Goal: Task Accomplishment & Management: Use online tool/utility

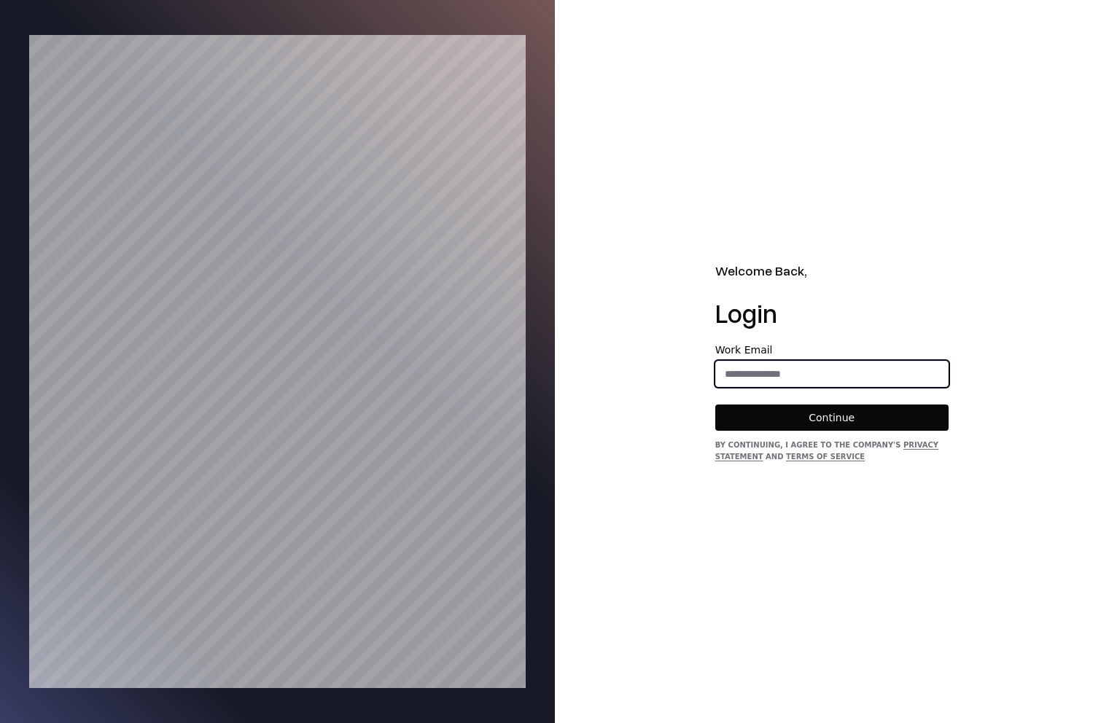
click at [757, 375] on input "email" at bounding box center [832, 374] width 232 height 26
type input "**********"
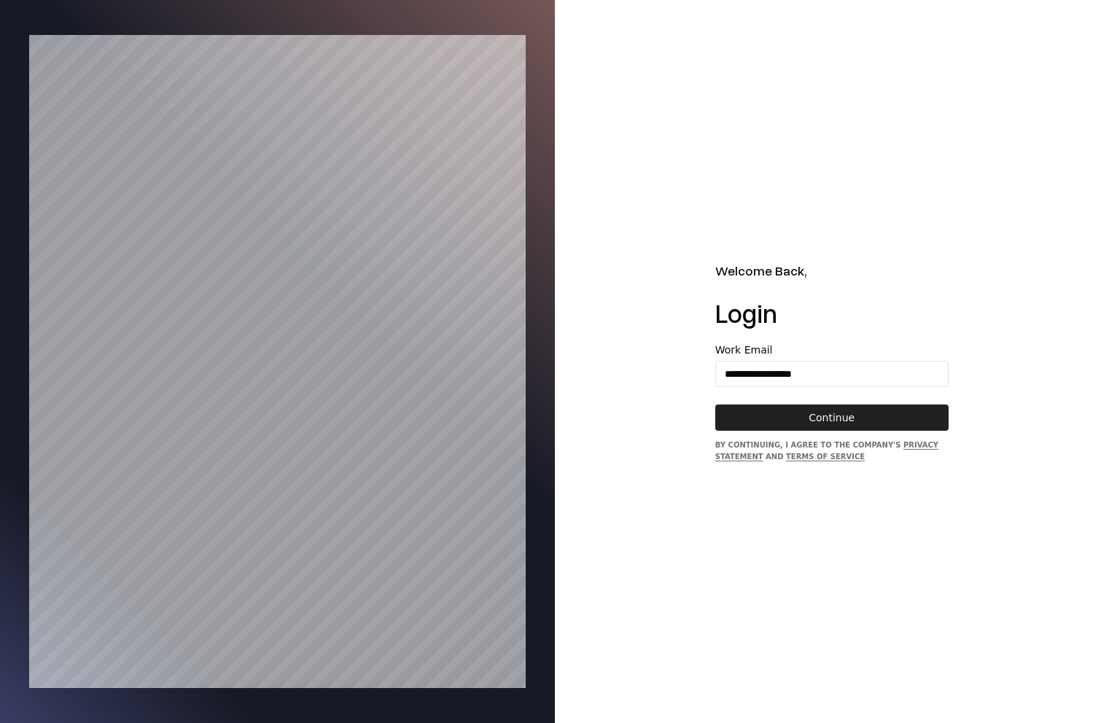
click at [825, 407] on button "Continue" at bounding box center [831, 418] width 233 height 26
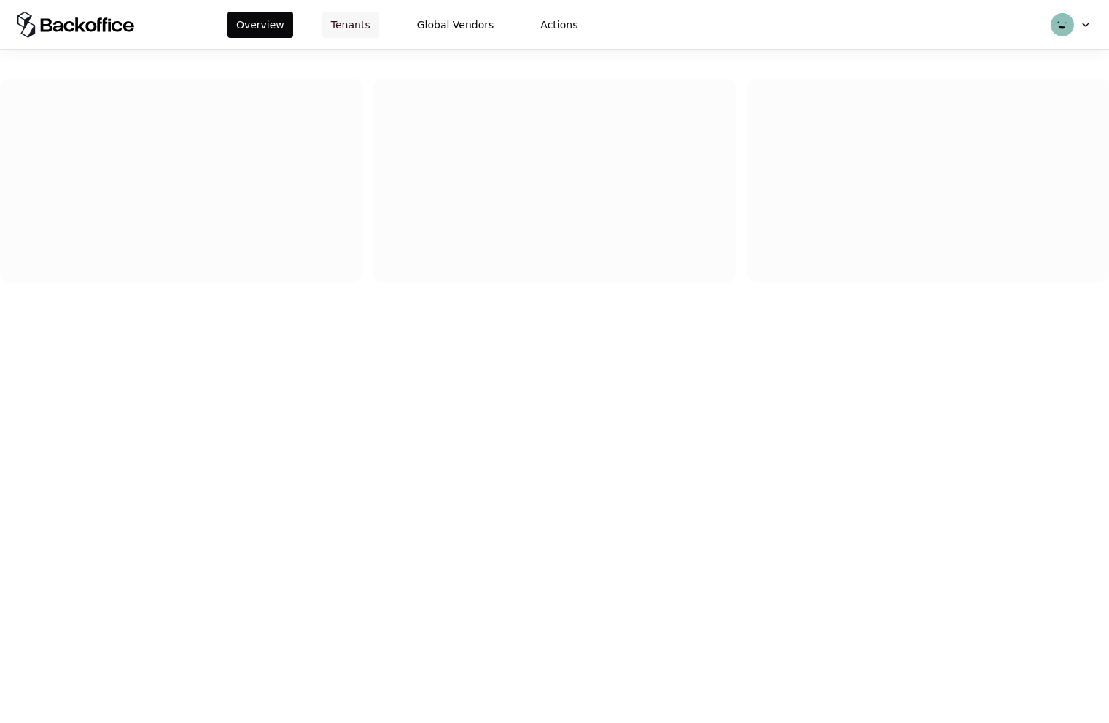
click at [333, 26] on button "Tenants" at bounding box center [350, 25] width 57 height 26
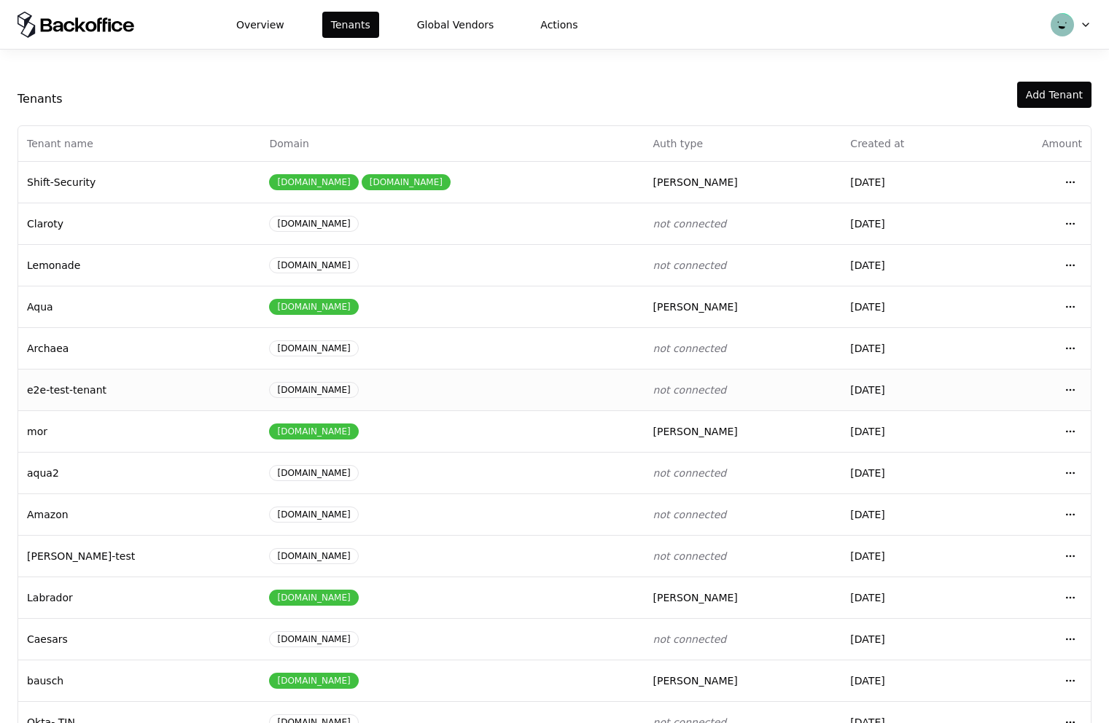
scroll to position [38, 0]
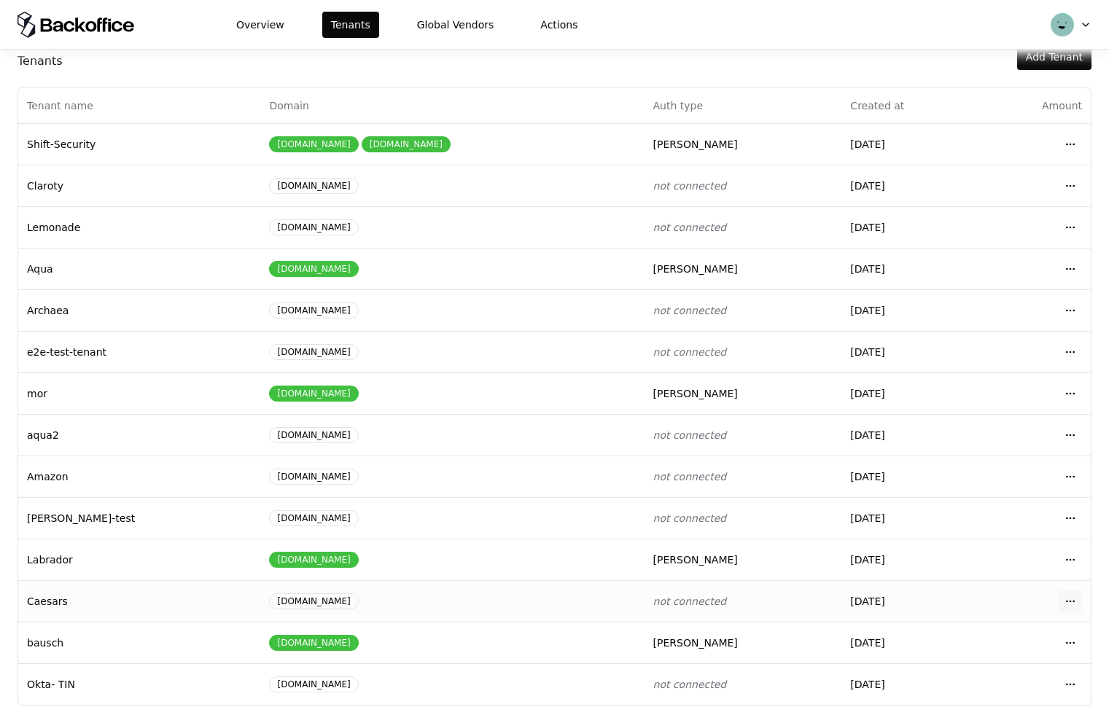
click at [1067, 612] on html "Overview Tenants Global Vendors Actions Tenants Add Tenant Tenant name Domain A…" at bounding box center [554, 361] width 1109 height 723
click at [981, 548] on div "Login to tenant" at bounding box center [1005, 539] width 165 height 29
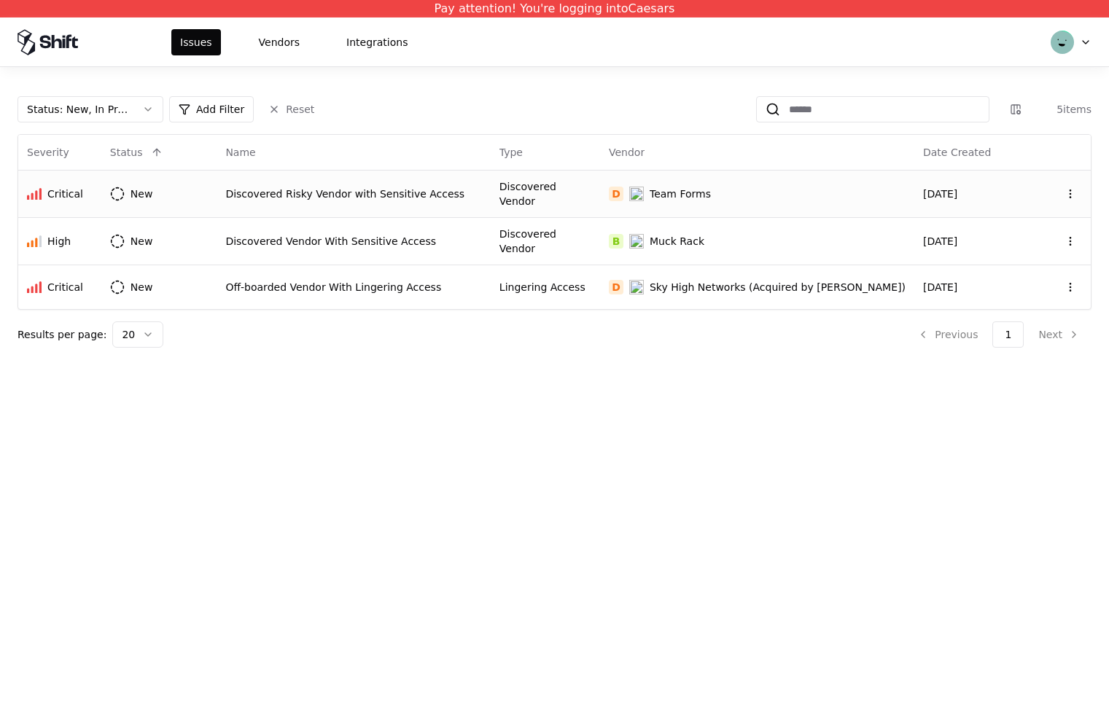
click at [533, 191] on div "Discovered Vendor" at bounding box center [545, 193] width 92 height 29
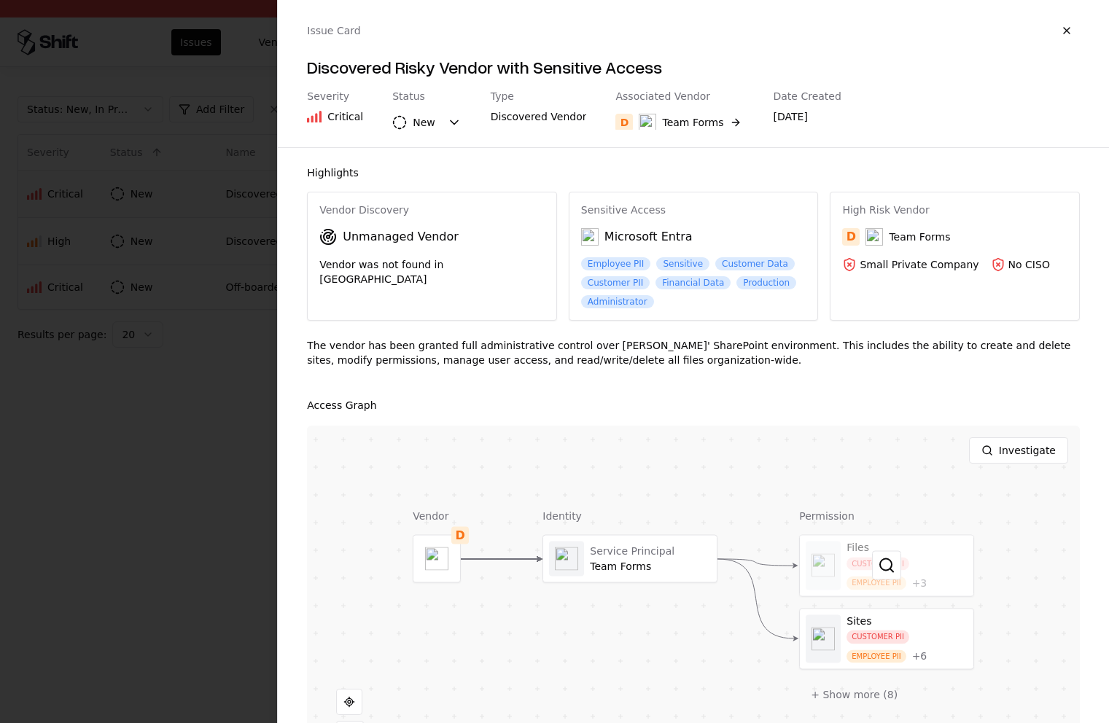
click at [913, 556] on div at bounding box center [887, 566] width 174 height 61
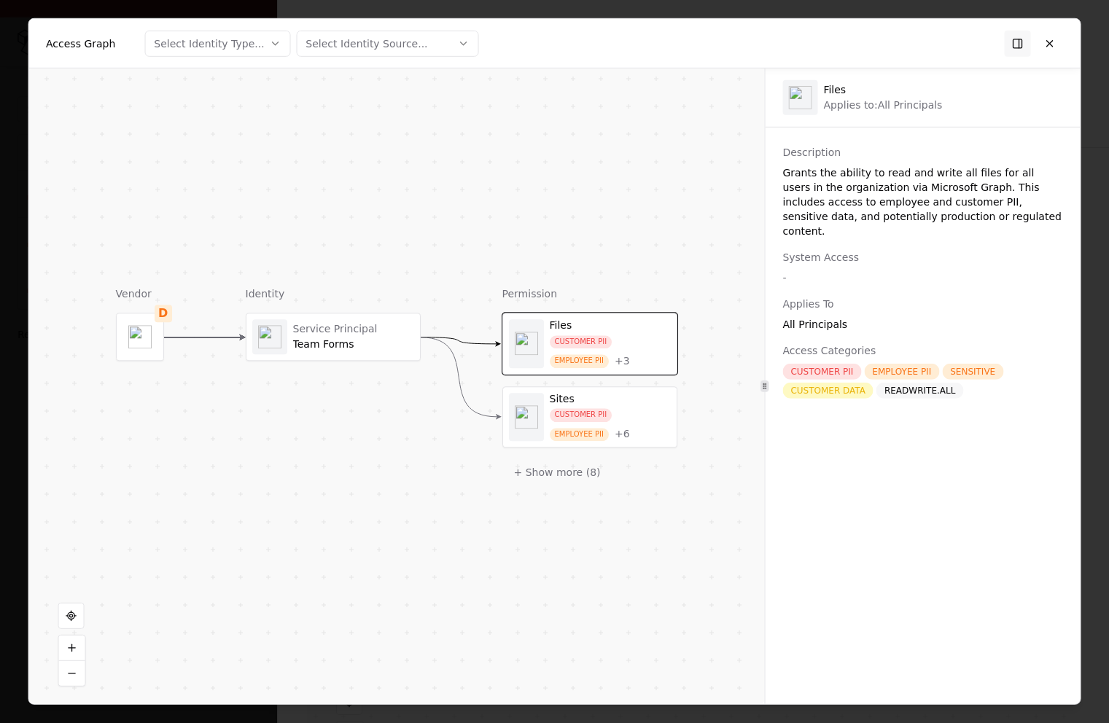
click at [264, 47] on button "Select Identity Type..." at bounding box center [217, 43] width 146 height 26
click at [222, 97] on div "Service Principal" at bounding box center [193, 98] width 85 height 15
click at [355, 94] on div at bounding box center [554, 361] width 1109 height 723
click at [377, 23] on div "Access Graph Service Principal Select Identity Source..." at bounding box center [554, 44] width 1052 height 50
click at [373, 38] on div "Select Identity Source..." at bounding box center [366, 43] width 122 height 15
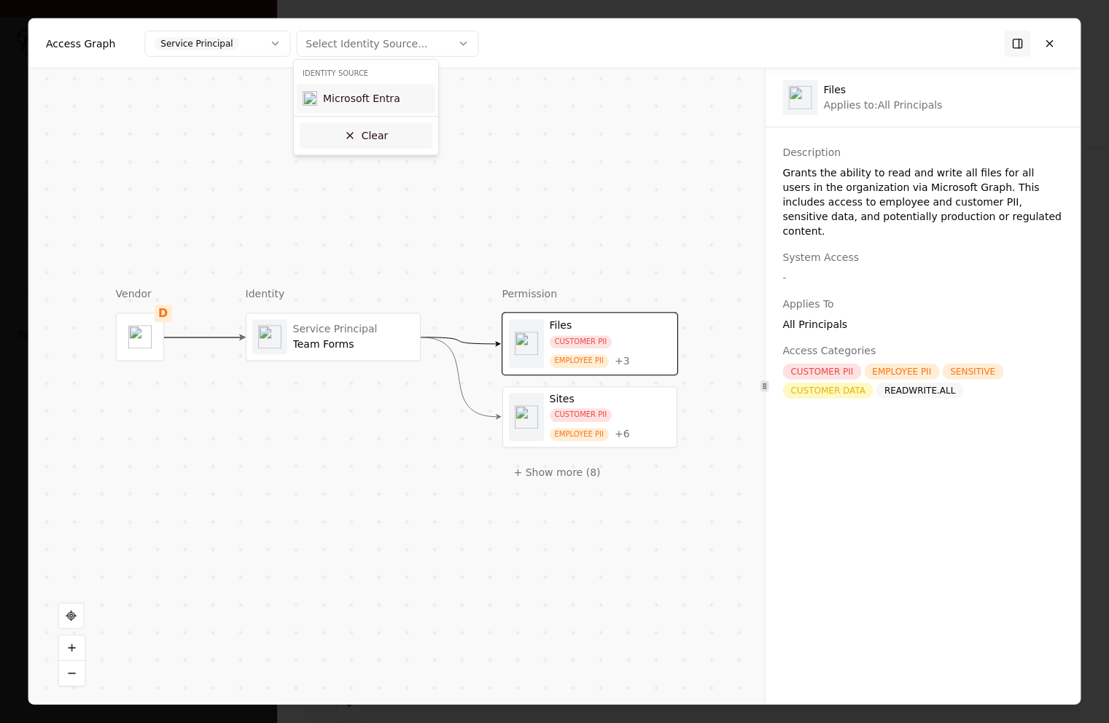
click at [351, 127] on button "Clear" at bounding box center [366, 135] width 133 height 26
click at [268, 51] on button "Service Principal" at bounding box center [217, 43] width 146 height 26
click at [223, 135] on button "Clear" at bounding box center [214, 135] width 133 height 26
click at [1018, 45] on button at bounding box center [1018, 43] width 26 height 26
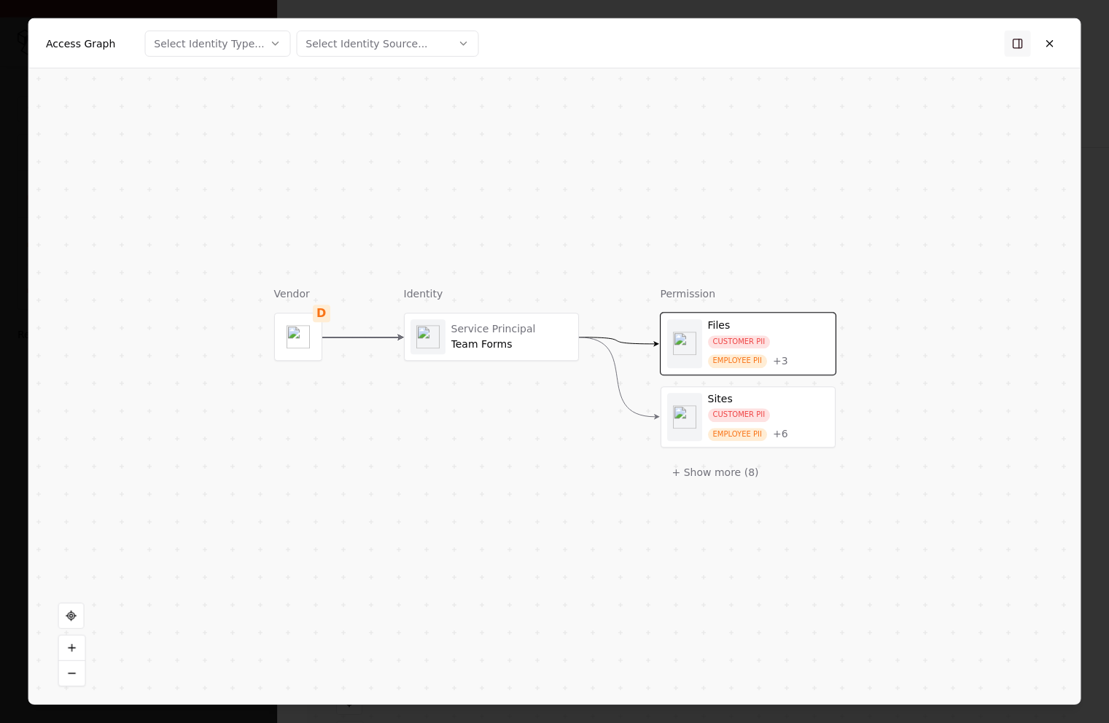
click at [1018, 45] on button at bounding box center [1018, 43] width 26 height 26
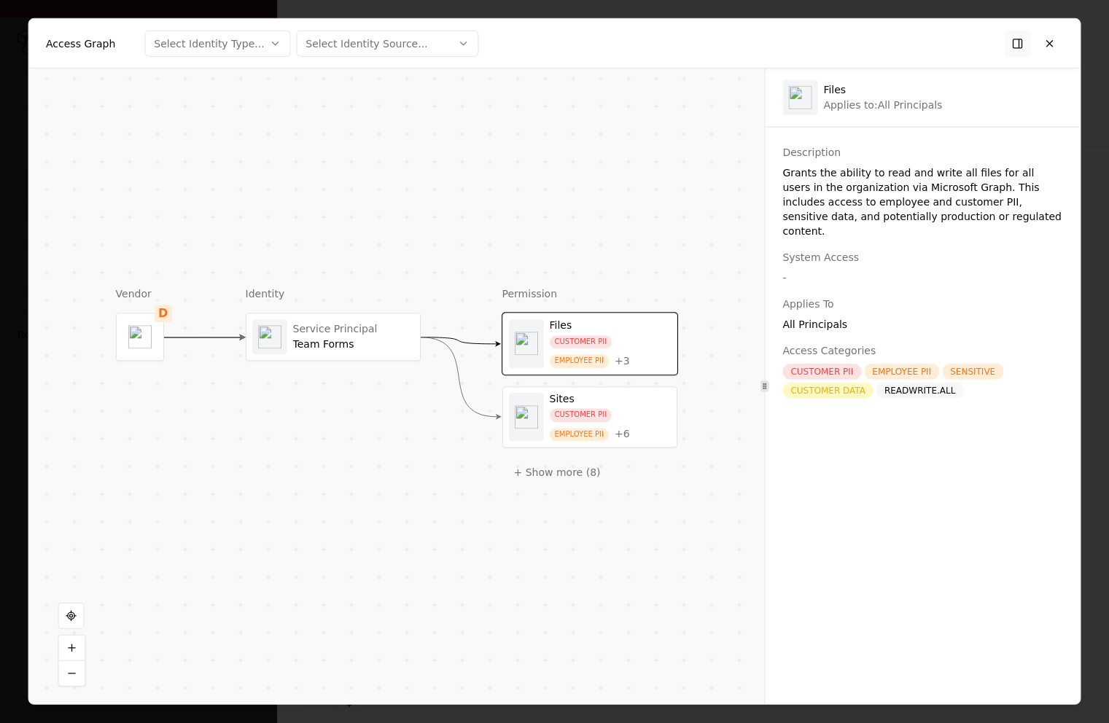
click at [1018, 45] on button at bounding box center [1018, 43] width 26 height 26
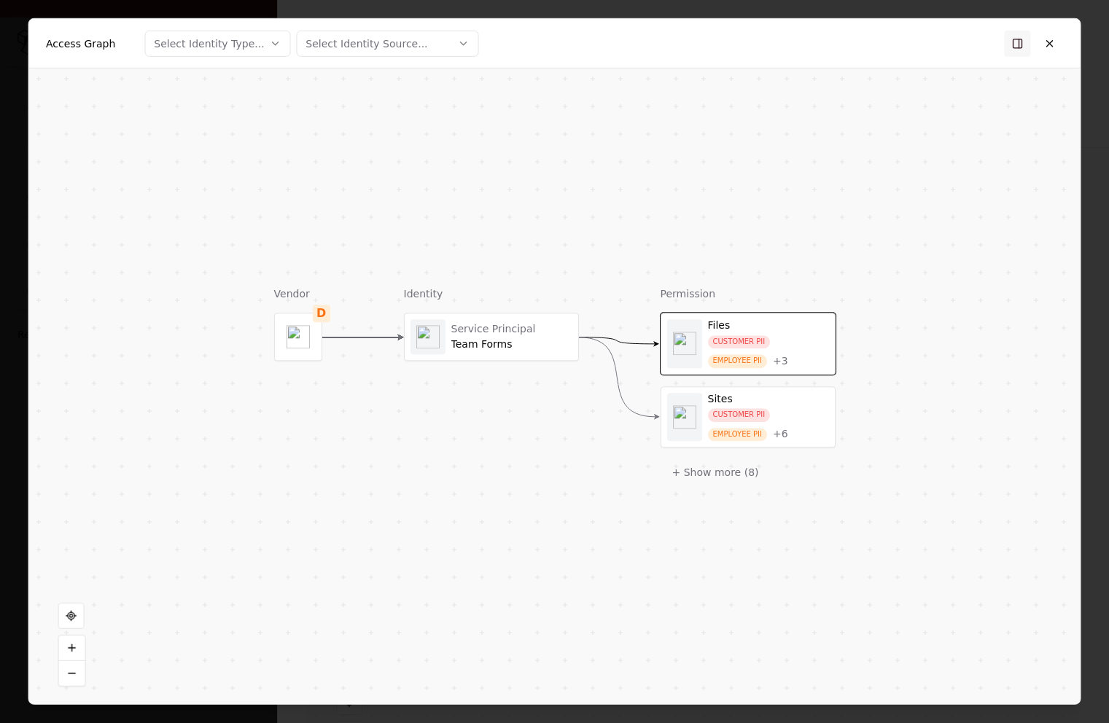
click at [1029, 47] on button at bounding box center [1018, 43] width 26 height 26
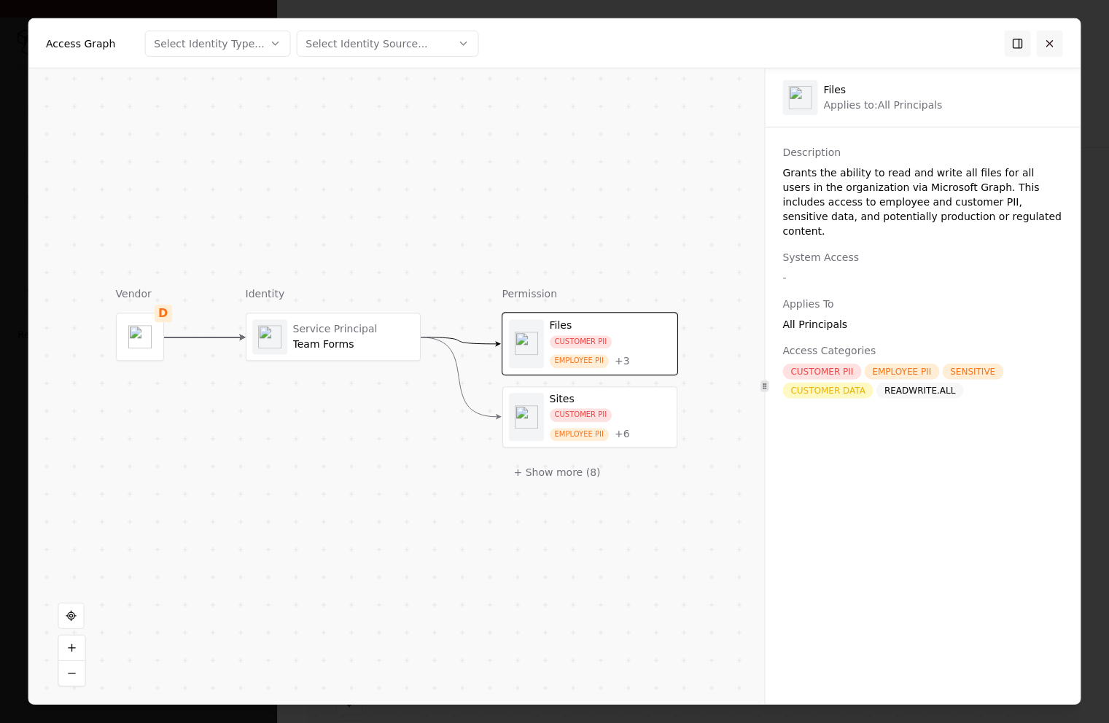
click at [1049, 54] on button at bounding box center [1050, 43] width 26 height 26
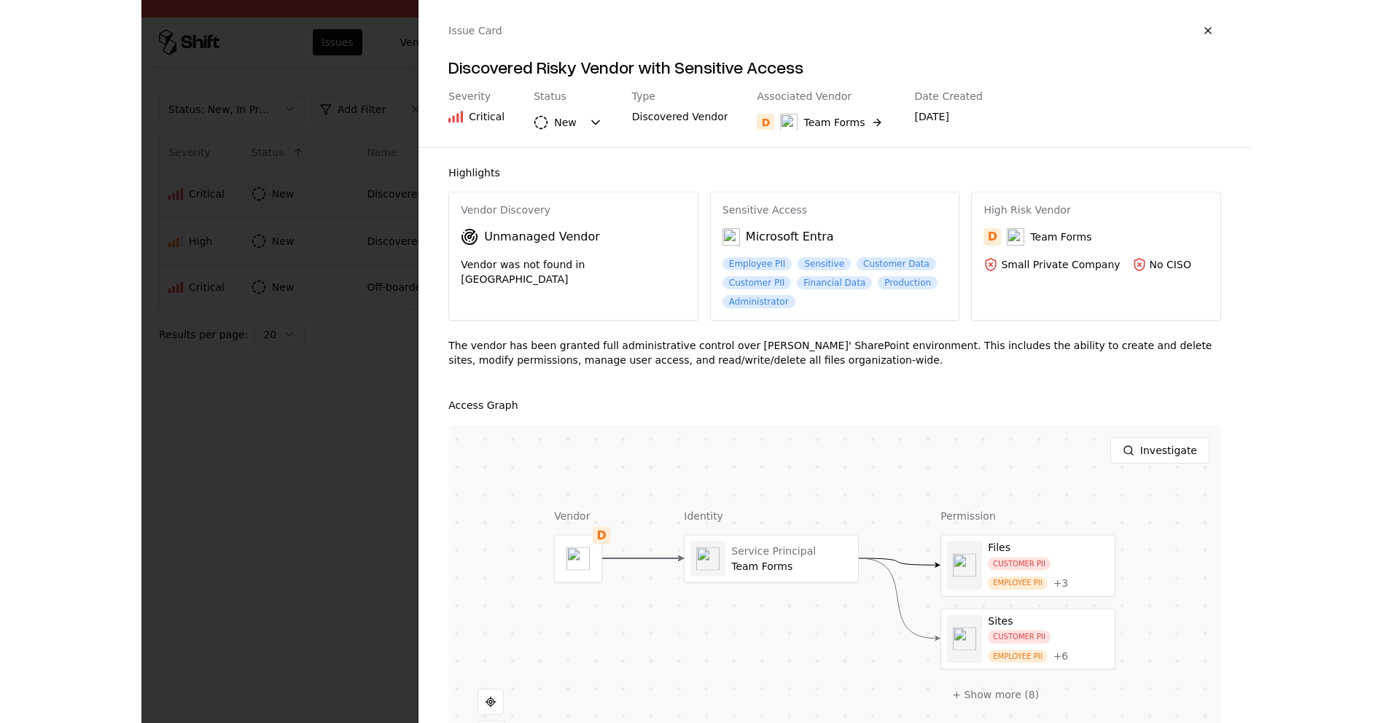
scroll to position [85, 0]
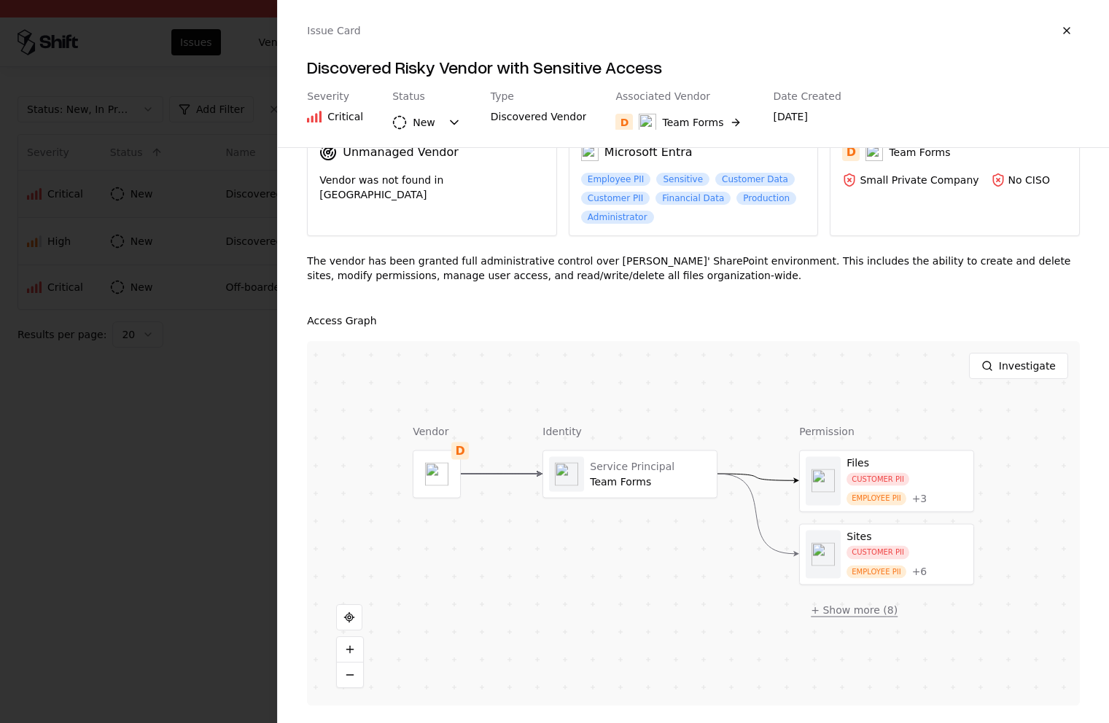
click at [845, 608] on button "+ Show more ( 8 )" at bounding box center [854, 610] width 110 height 26
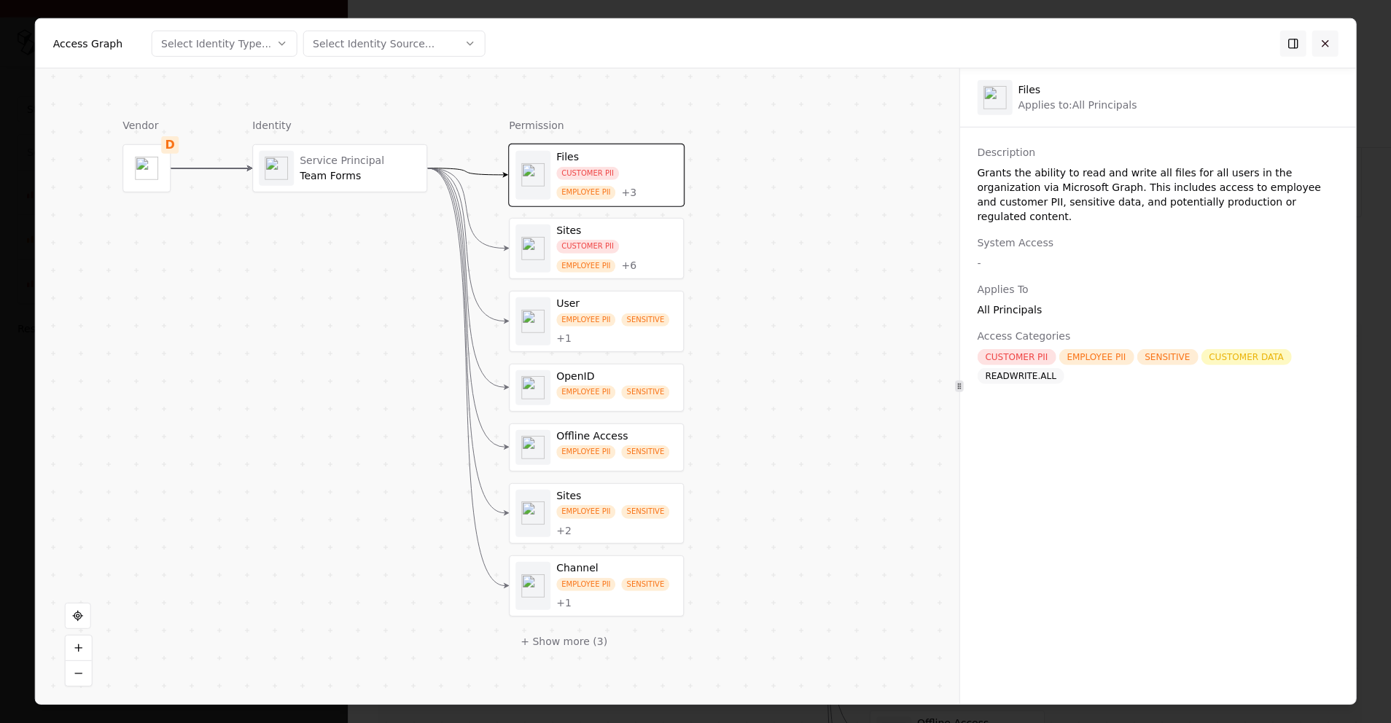
click at [1108, 42] on button at bounding box center [1325, 43] width 26 height 26
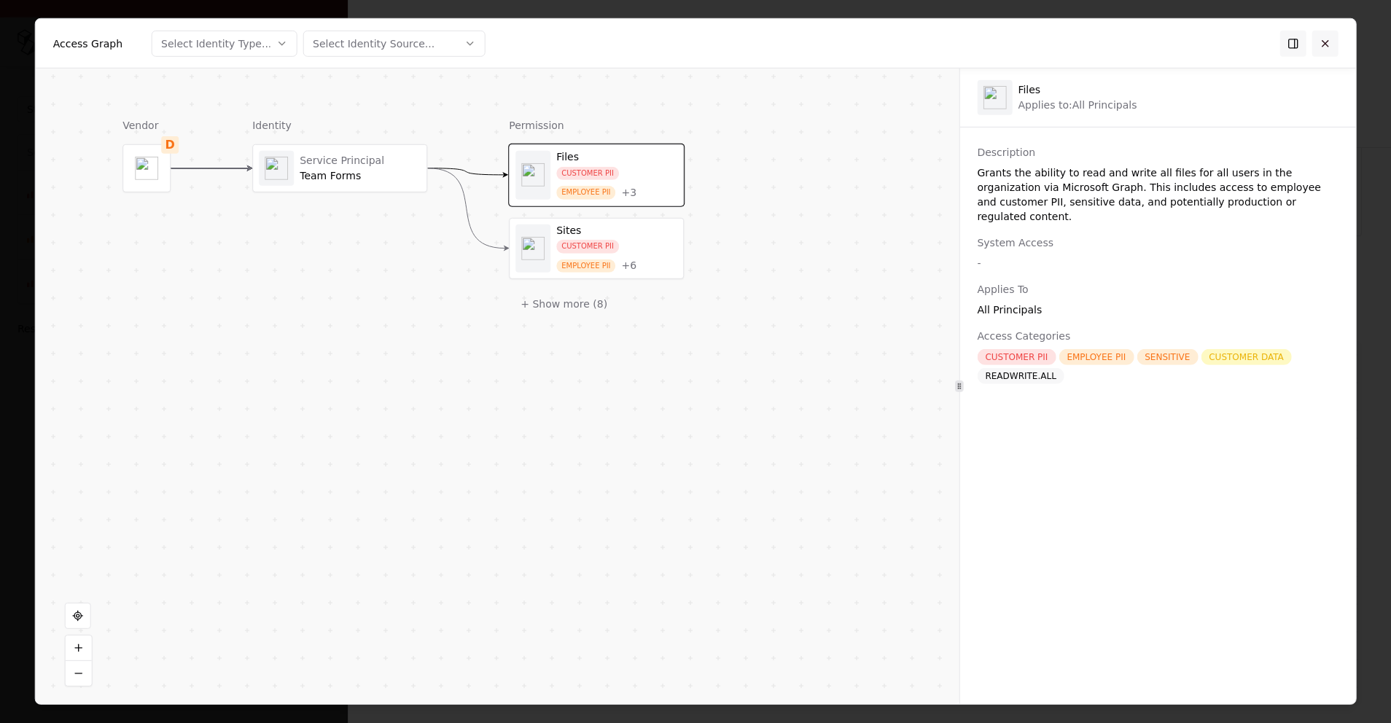
scroll to position [66, 0]
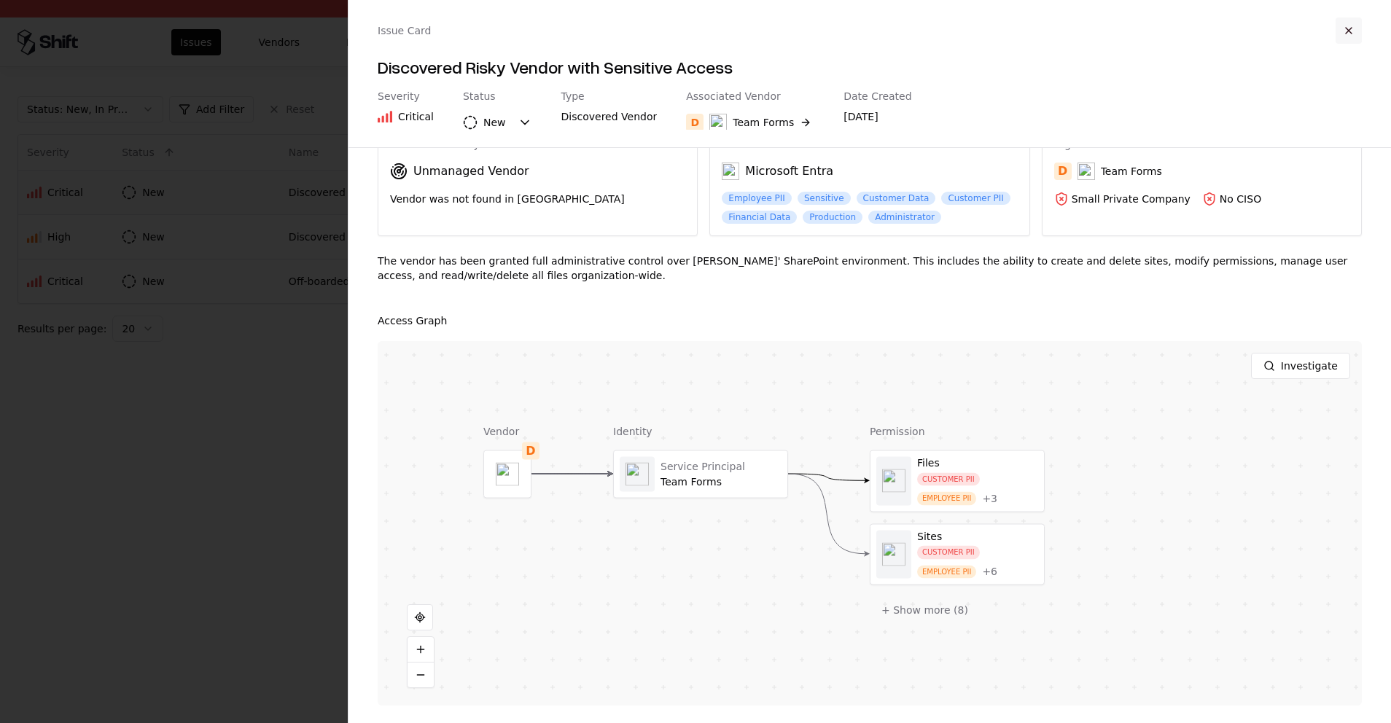
click at [1108, 32] on button "button" at bounding box center [1349, 30] width 26 height 26
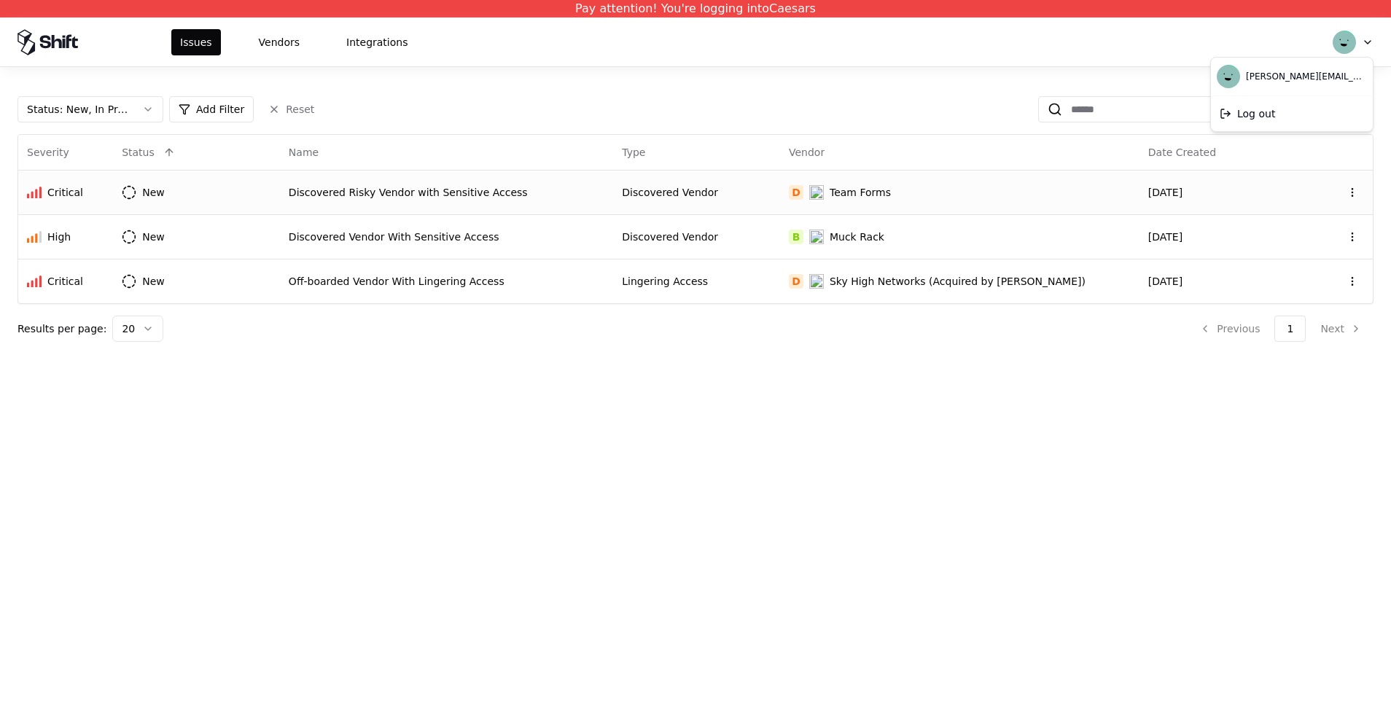
click at [1108, 39] on html "Pay attention! You're logging into Caesars Issues Vendors Integrations Status :…" at bounding box center [695, 361] width 1391 height 723
click at [1108, 99] on div "Log out" at bounding box center [1292, 113] width 156 height 29
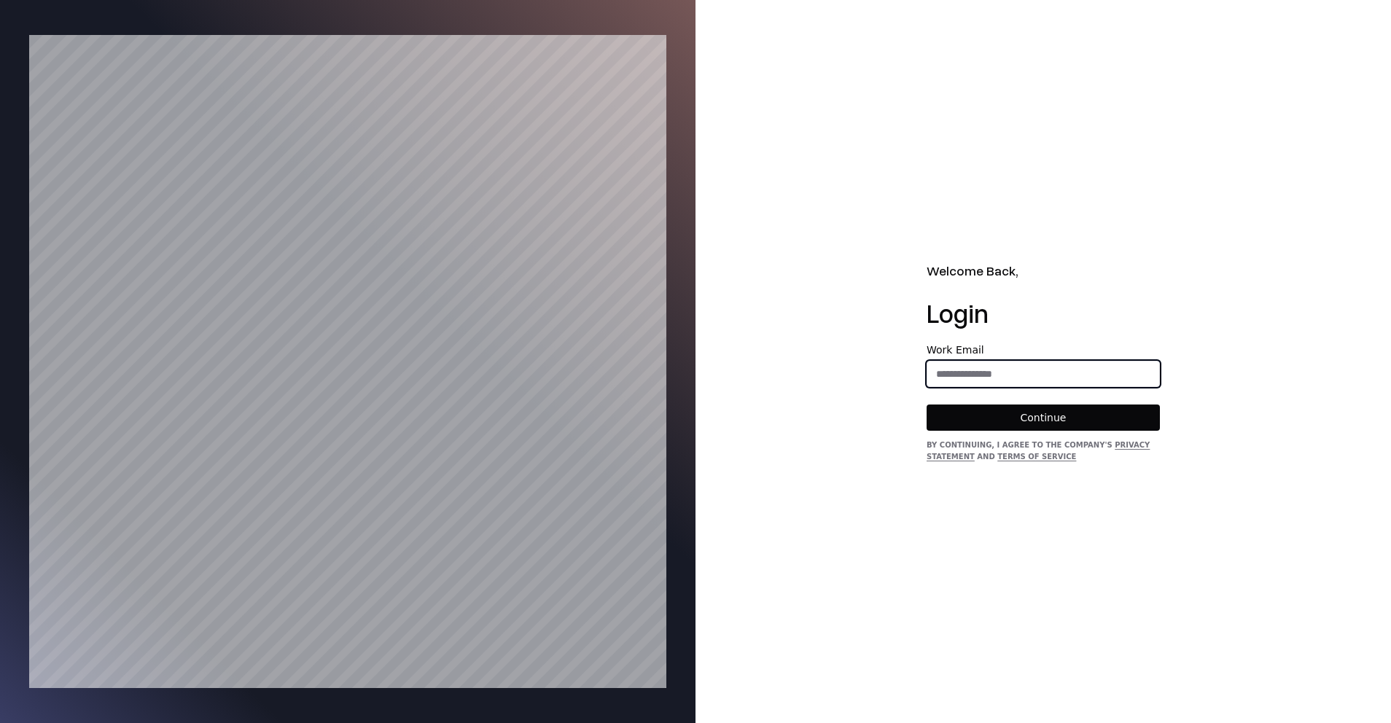
click at [982, 370] on input "email" at bounding box center [1043, 374] width 232 height 26
type input "**********"
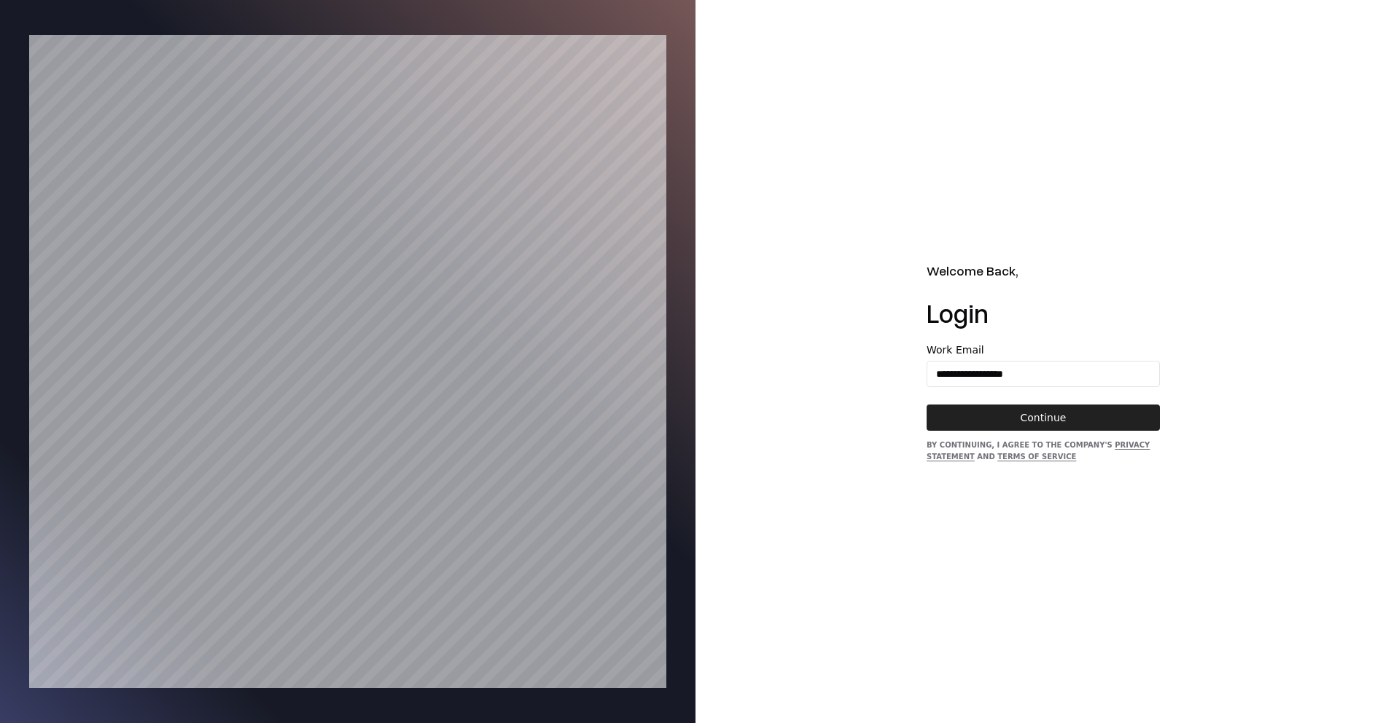
click at [1049, 416] on button "Continue" at bounding box center [1043, 418] width 233 height 26
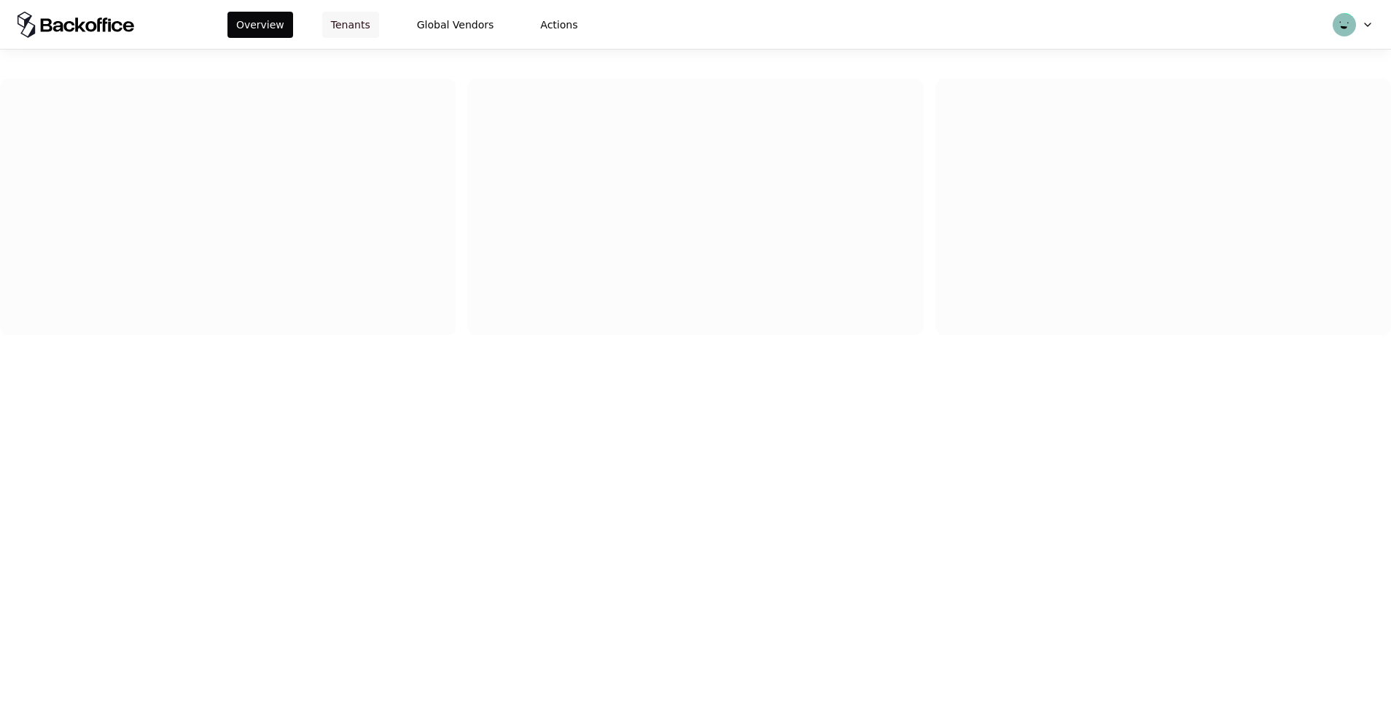
click at [351, 28] on button "Tenants" at bounding box center [350, 25] width 57 height 26
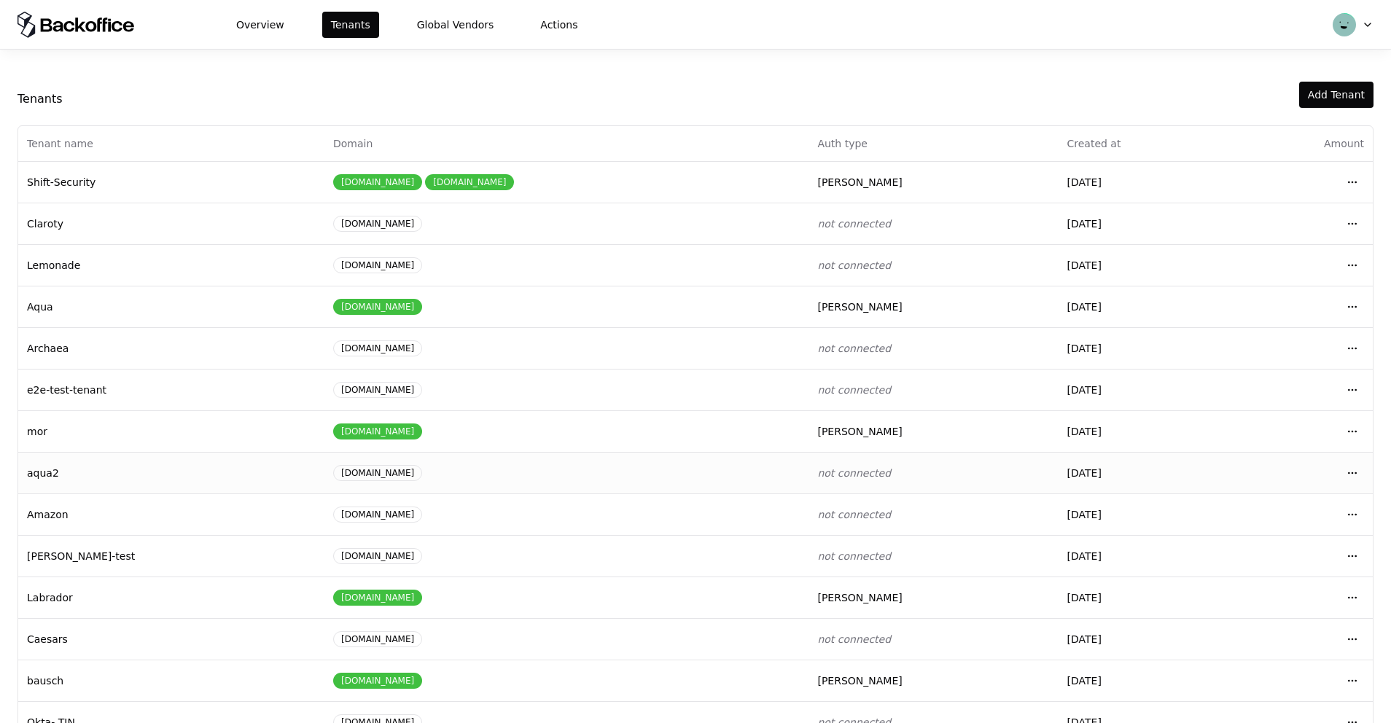
scroll to position [38, 0]
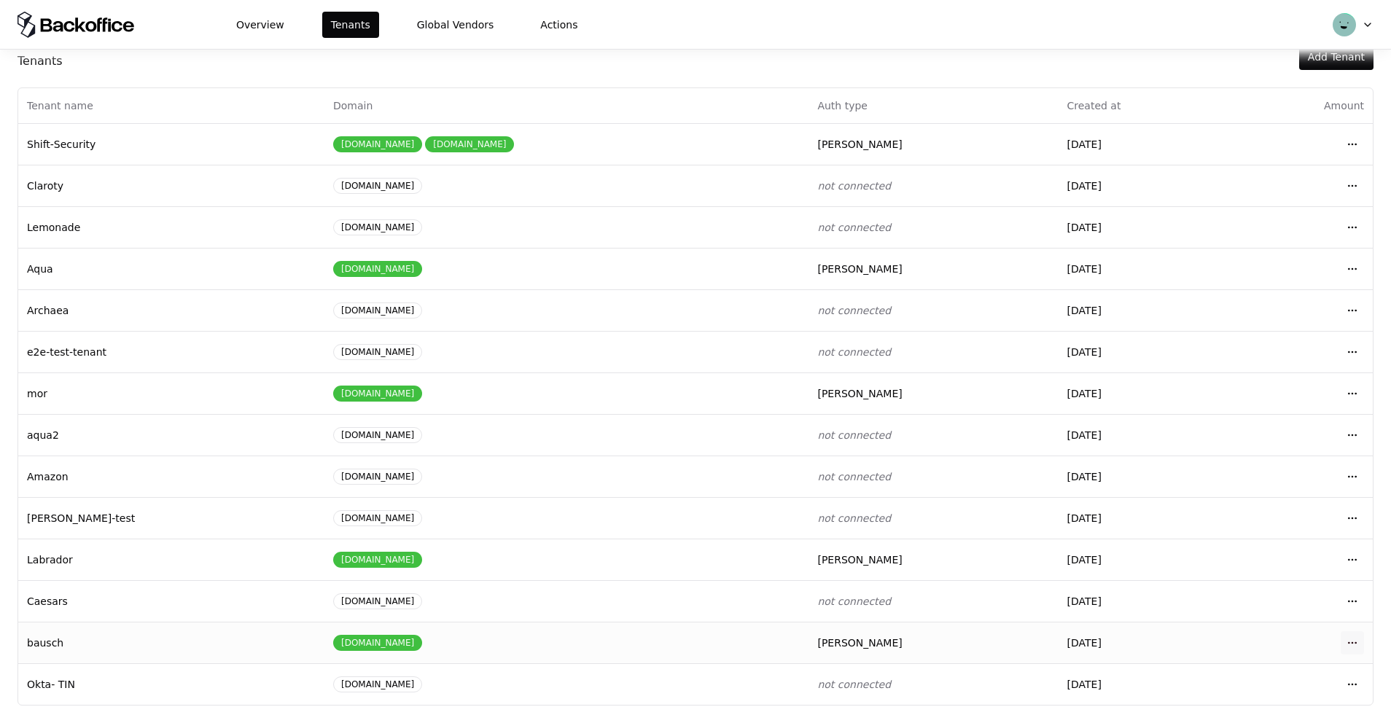
click at [1347, 637] on html "Overview Tenants Global Vendors Actions Tenants Add Tenant Tenant name Domain A…" at bounding box center [695, 361] width 1391 height 723
click at [1261, 578] on div "Login to tenant" at bounding box center [1287, 580] width 165 height 29
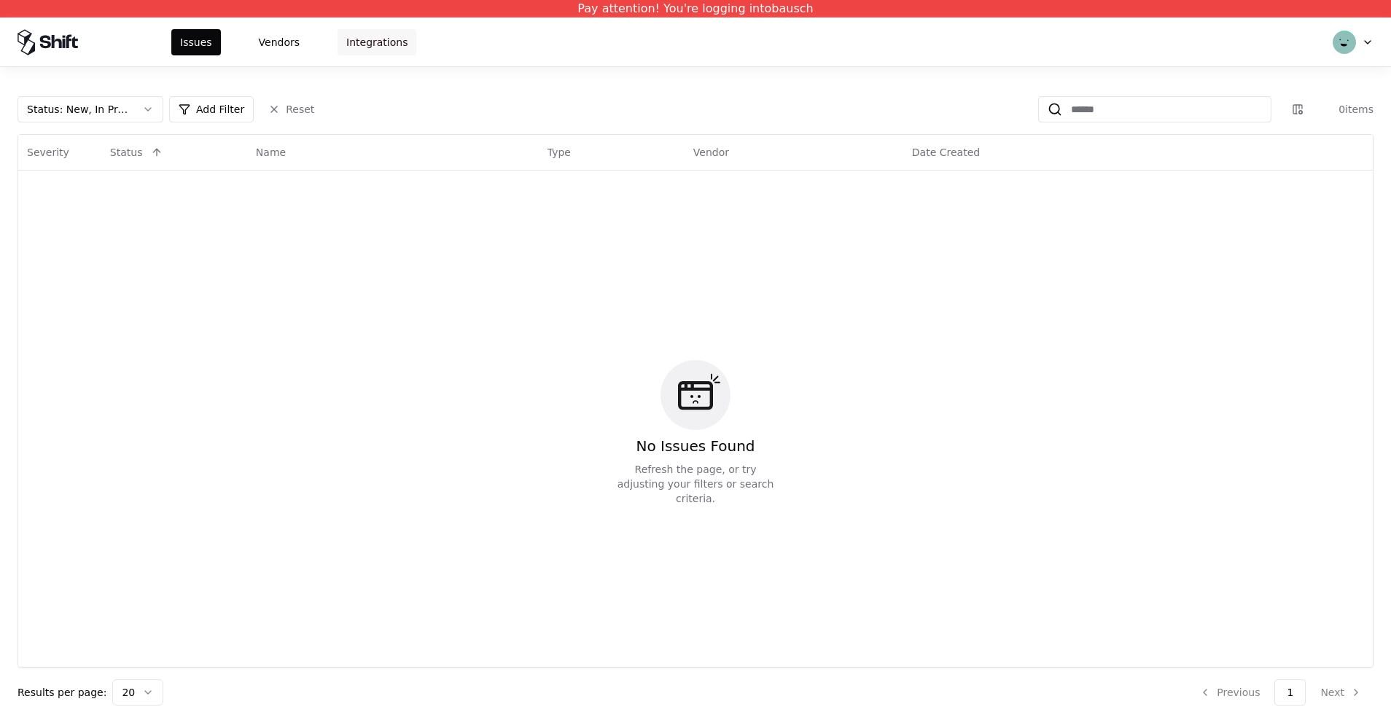
click at [370, 52] on button "Integrations" at bounding box center [377, 42] width 79 height 26
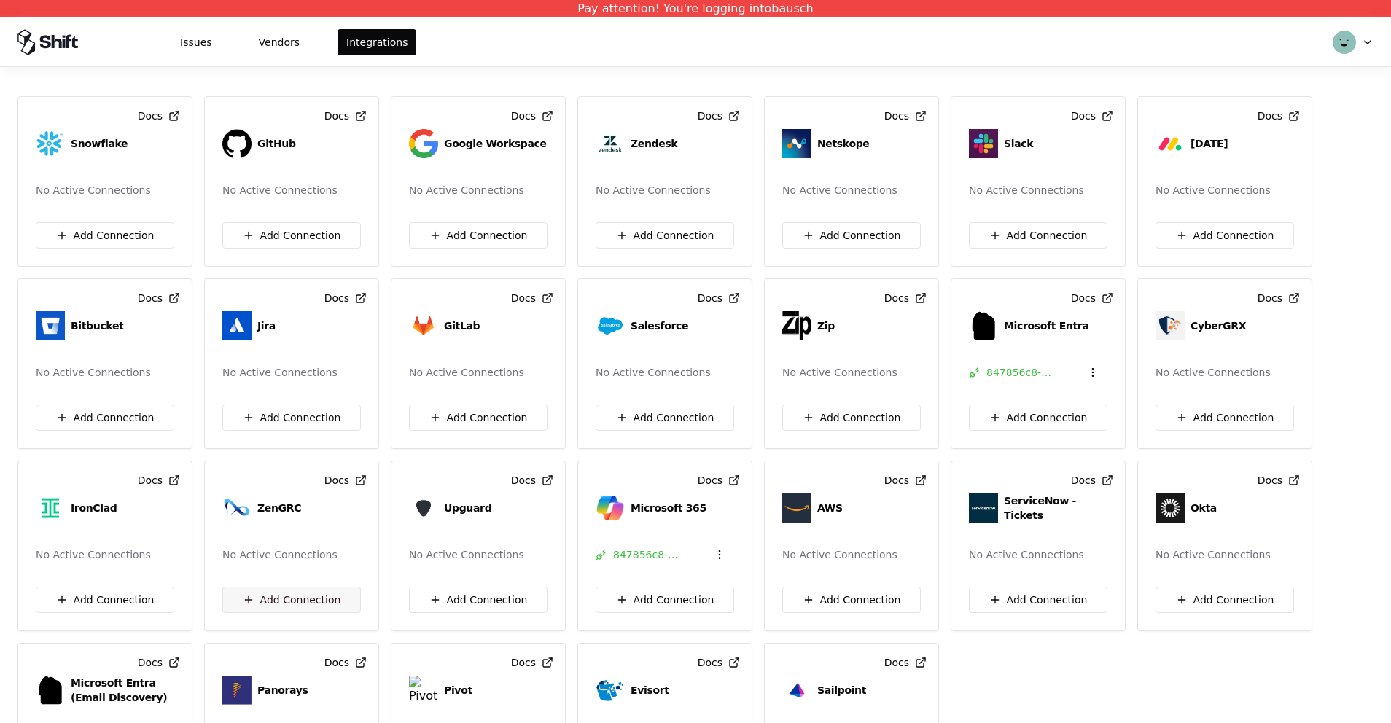
click at [265, 608] on button "Add Connection" at bounding box center [291, 600] width 139 height 26
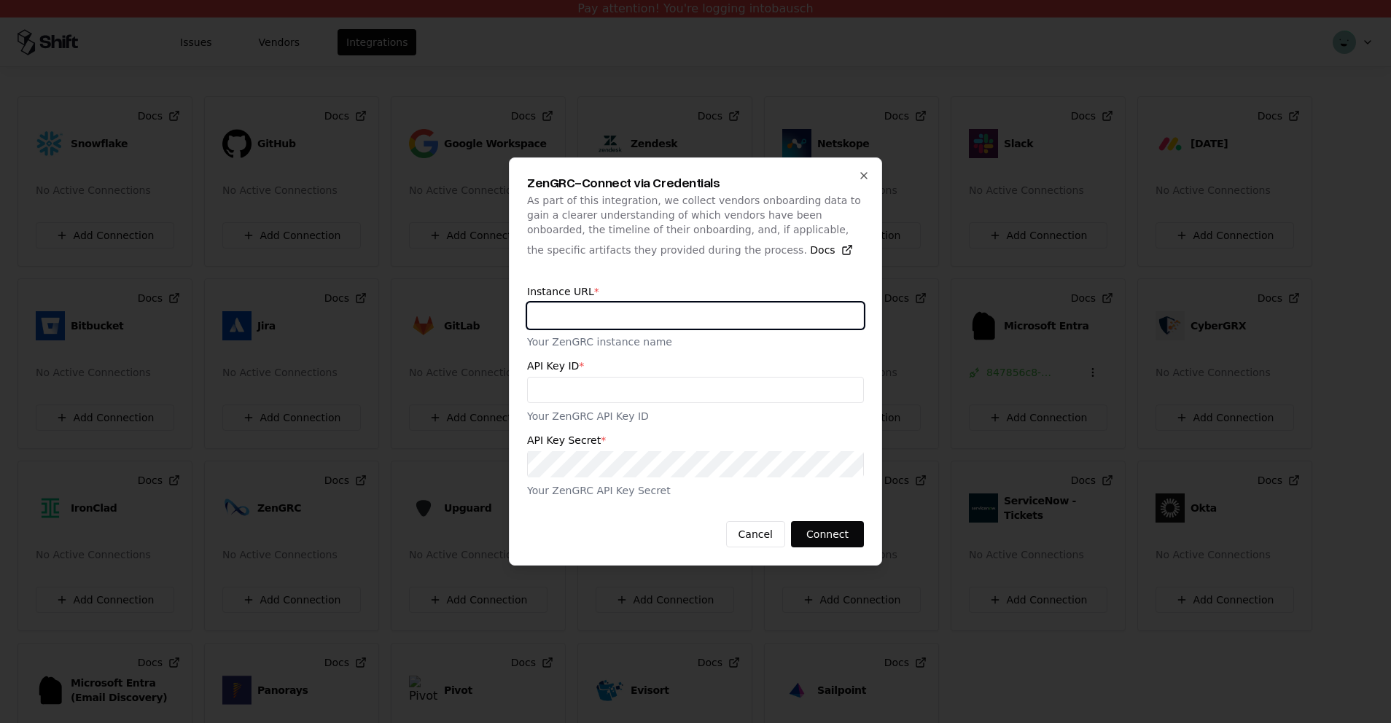
click at [627, 320] on input "text" at bounding box center [695, 316] width 335 height 26
paste input "**********"
click at [585, 313] on input "**********" at bounding box center [695, 316] width 335 height 26
type input "**********"
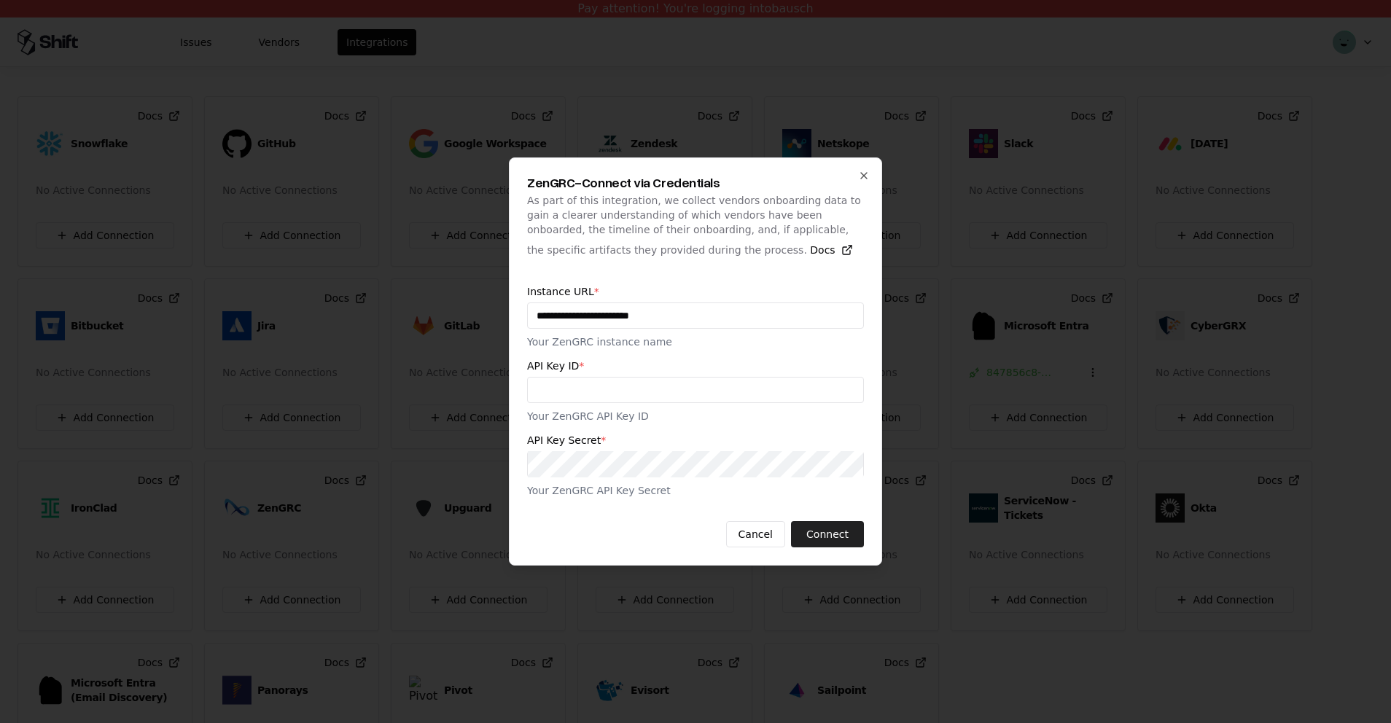
click at [807, 527] on button "Connect" at bounding box center [827, 534] width 73 height 26
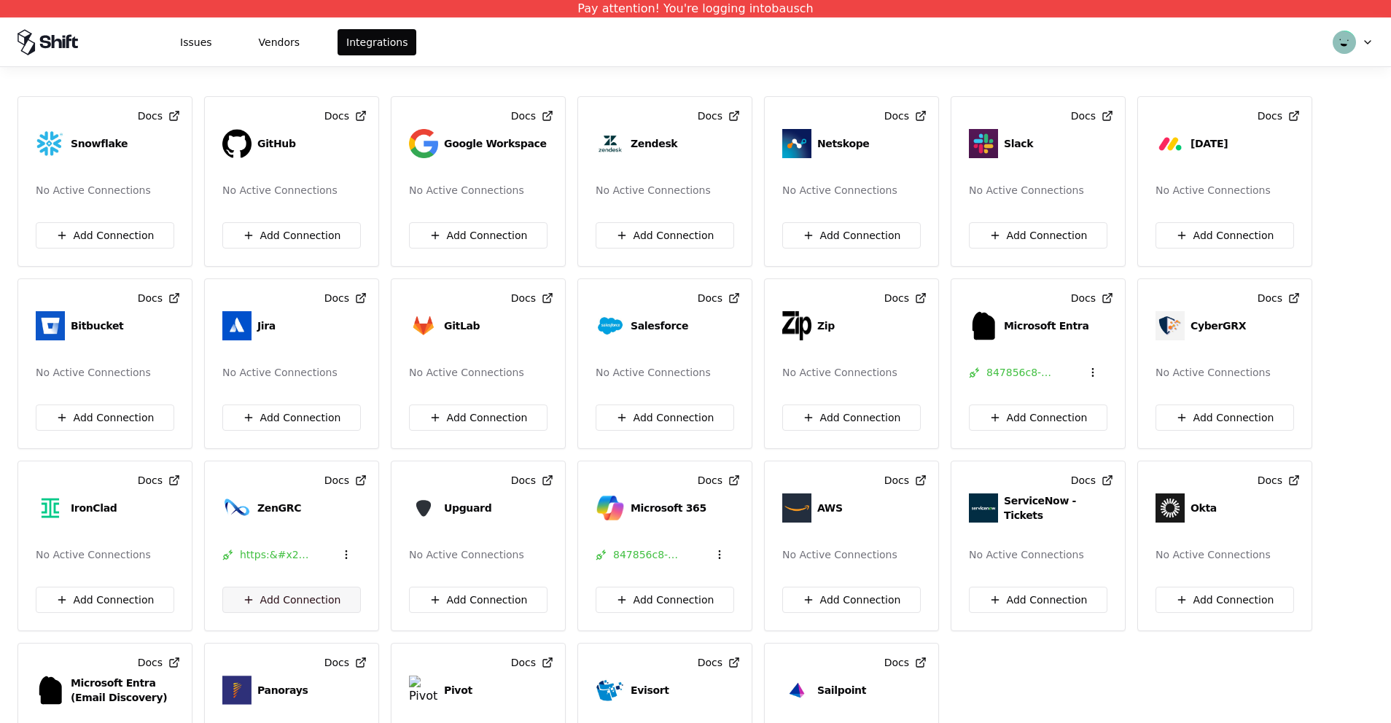
click at [300, 600] on button "Add Connection" at bounding box center [291, 600] width 139 height 26
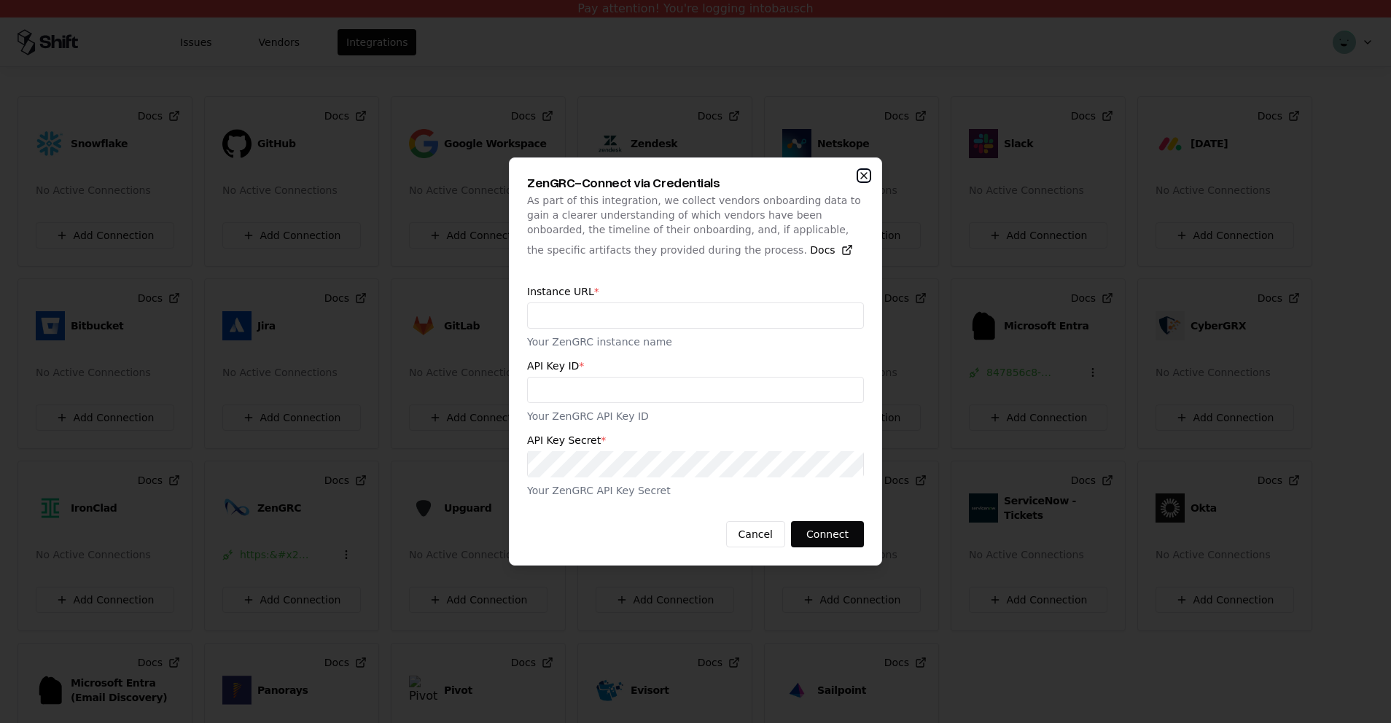
click at [865, 178] on icon "button" at bounding box center [864, 176] width 12 height 12
